Goal: Find specific page/section: Find specific page/section

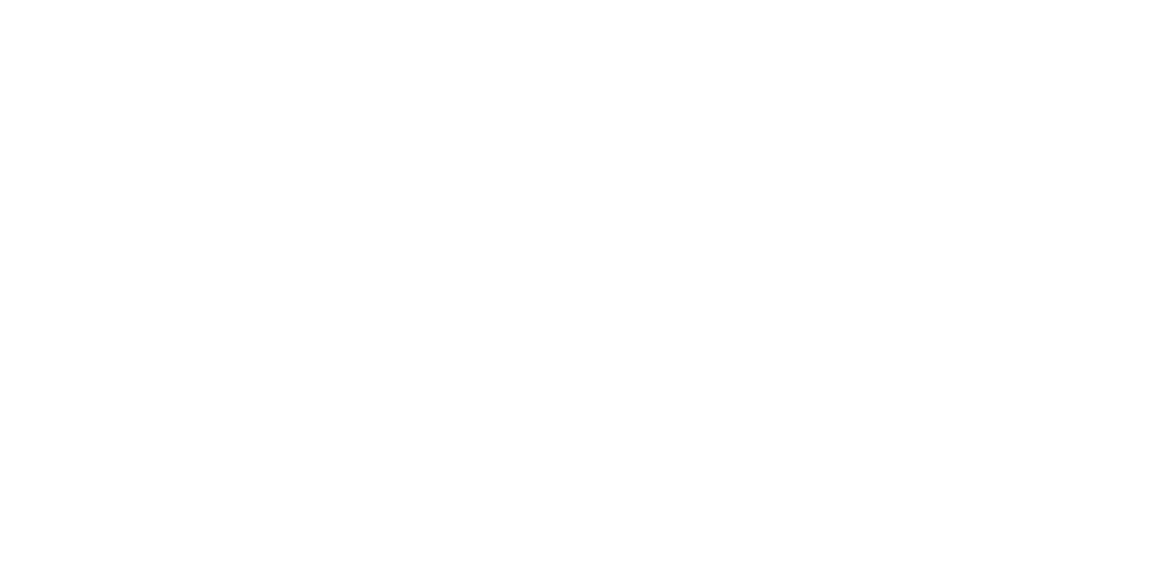
click at [1038, 4] on html at bounding box center [588, 2] width 1176 height 4
drag, startPoint x: 182, startPoint y: 31, endPoint x: 146, endPoint y: 15, distance: 39.9
click at [165, 4] on html at bounding box center [588, 2] width 1176 height 4
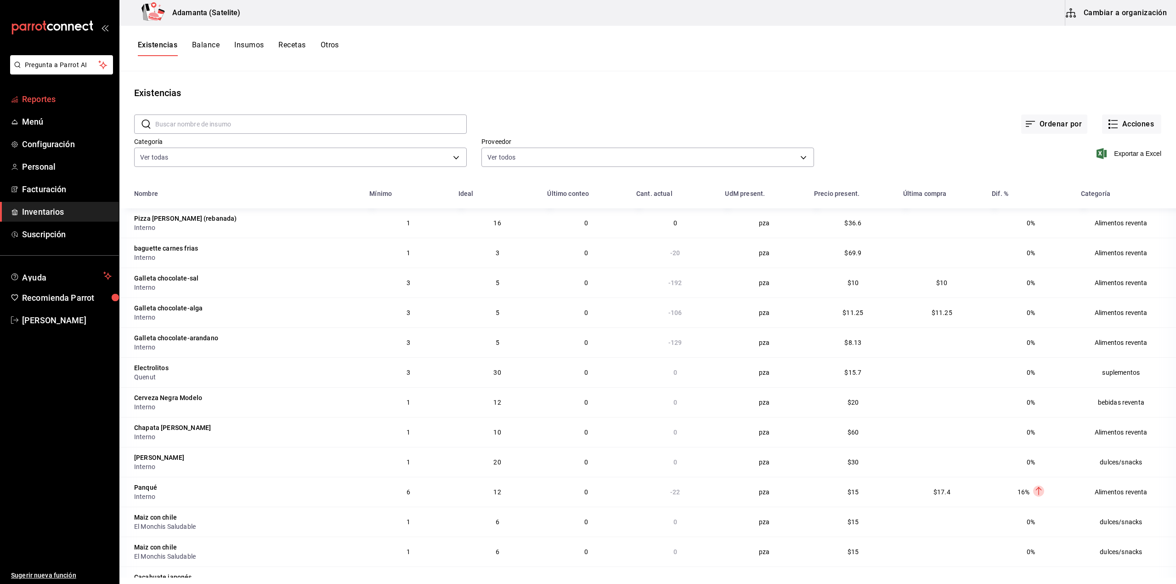
click at [78, 97] on span "Reportes" at bounding box center [67, 99] width 90 height 12
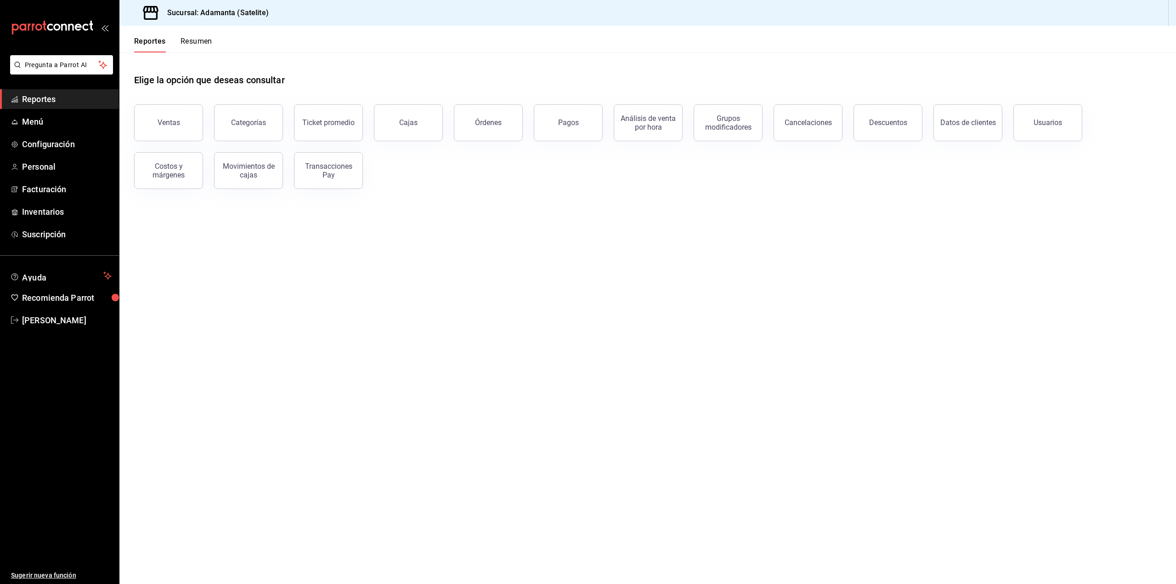
click at [210, 38] on button "Resumen" at bounding box center [197, 45] width 32 height 16
